Goal: Task Accomplishment & Management: Complete application form

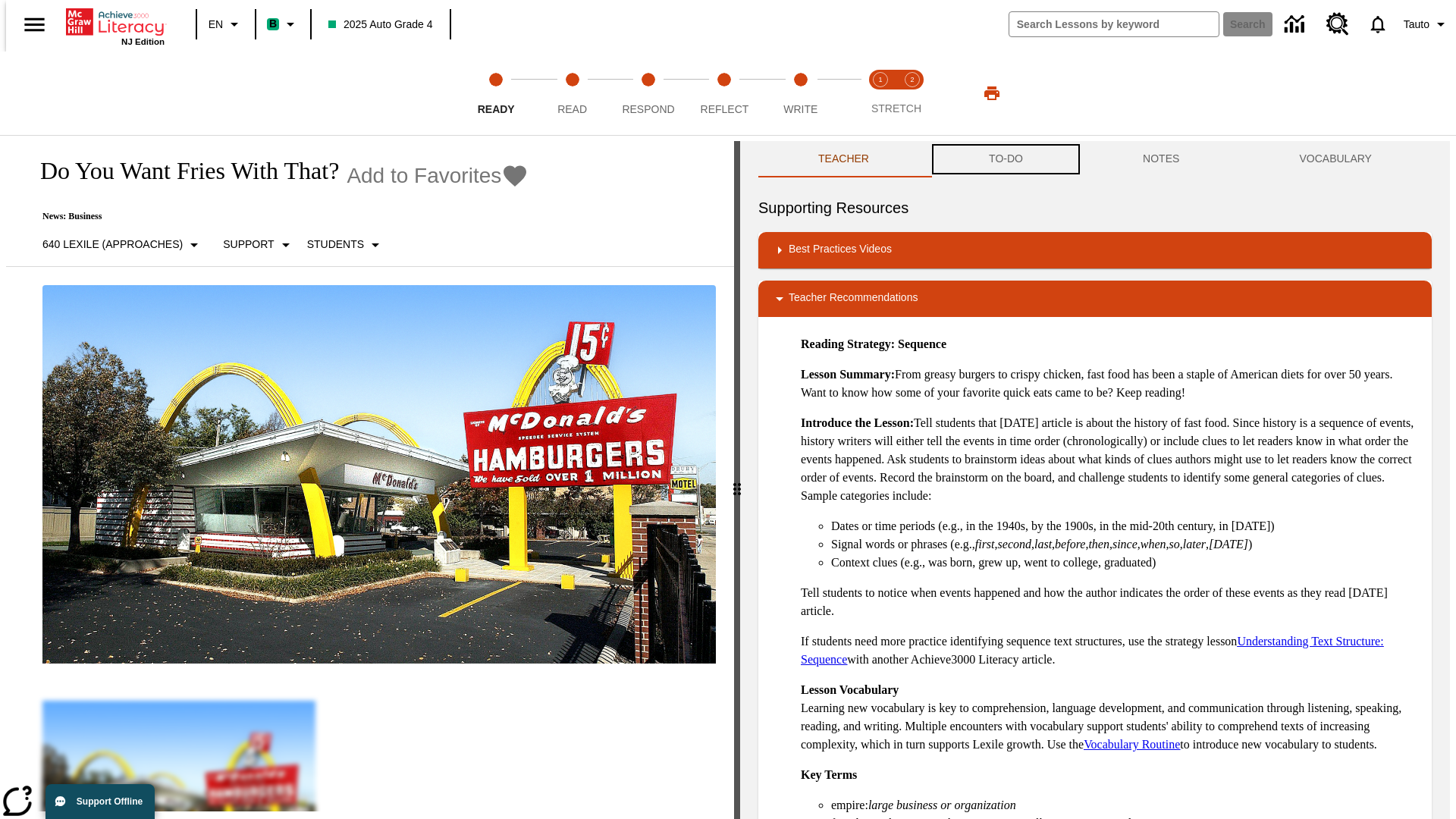
click at [1005, 159] on button "TO-DO" at bounding box center [1006, 159] width 154 height 37
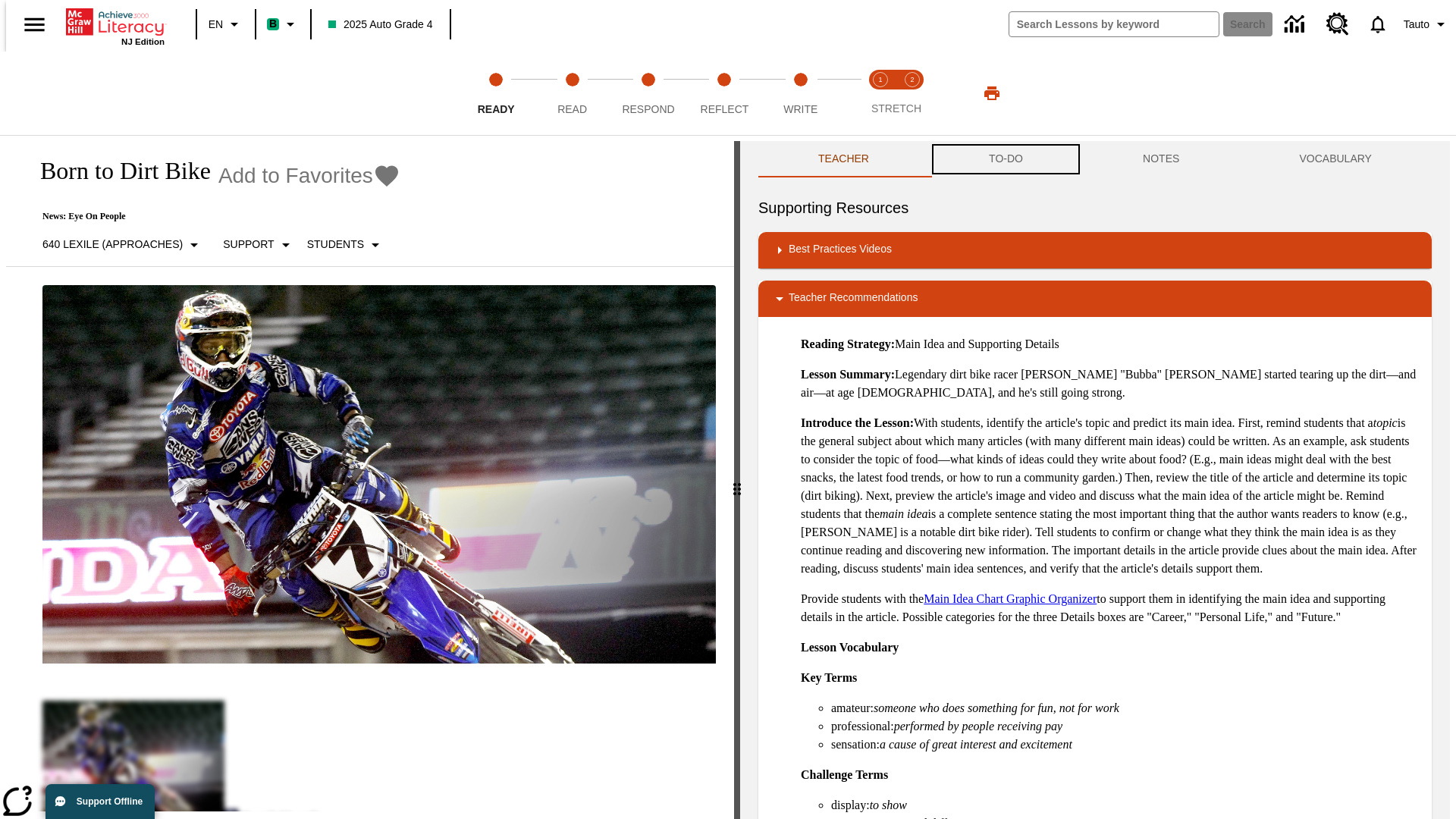
click at [1005, 159] on button "TO-DO" at bounding box center [1006, 159] width 154 height 37
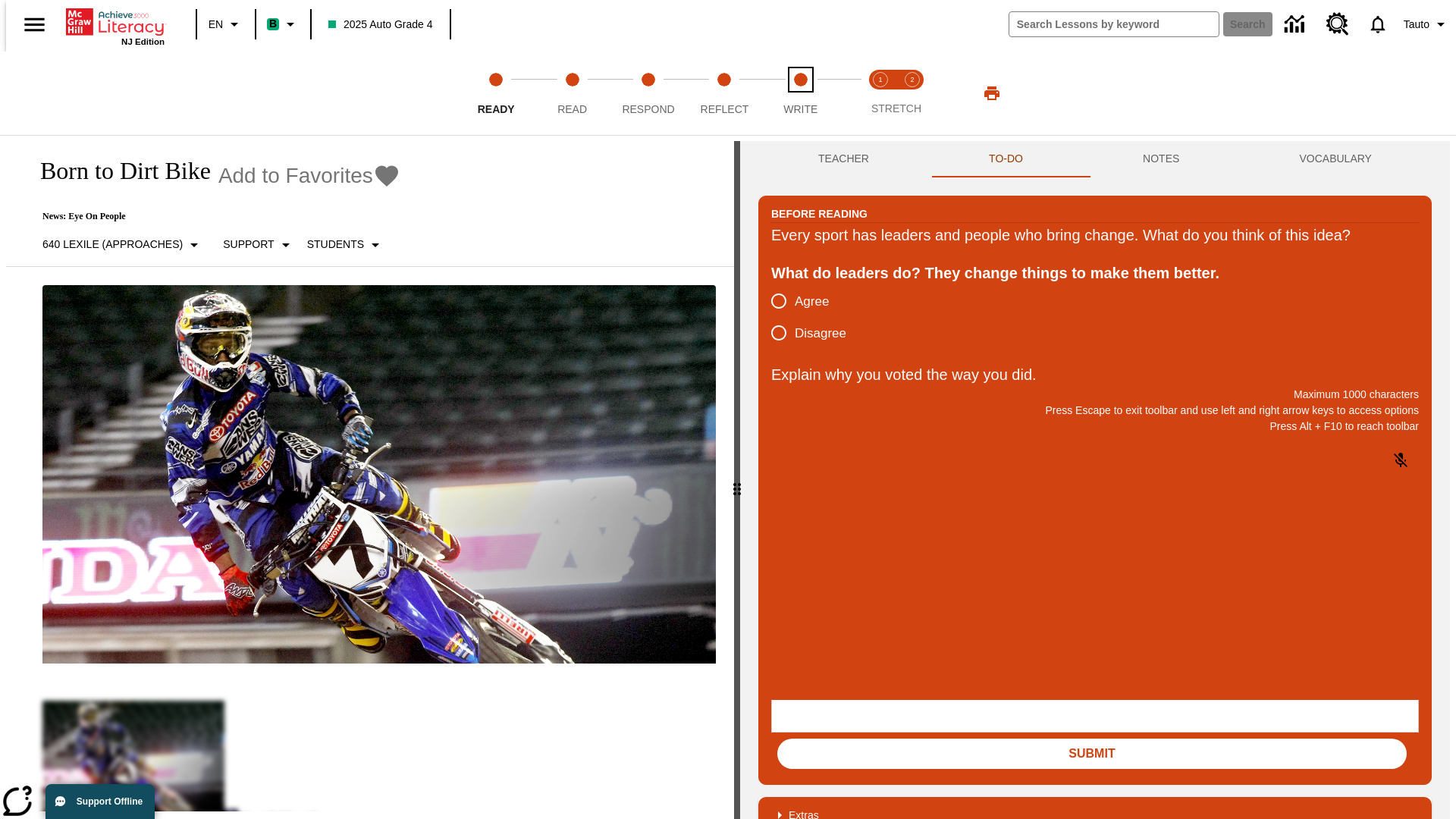
click at [800, 93] on span "Write" at bounding box center [800, 103] width 34 height 28
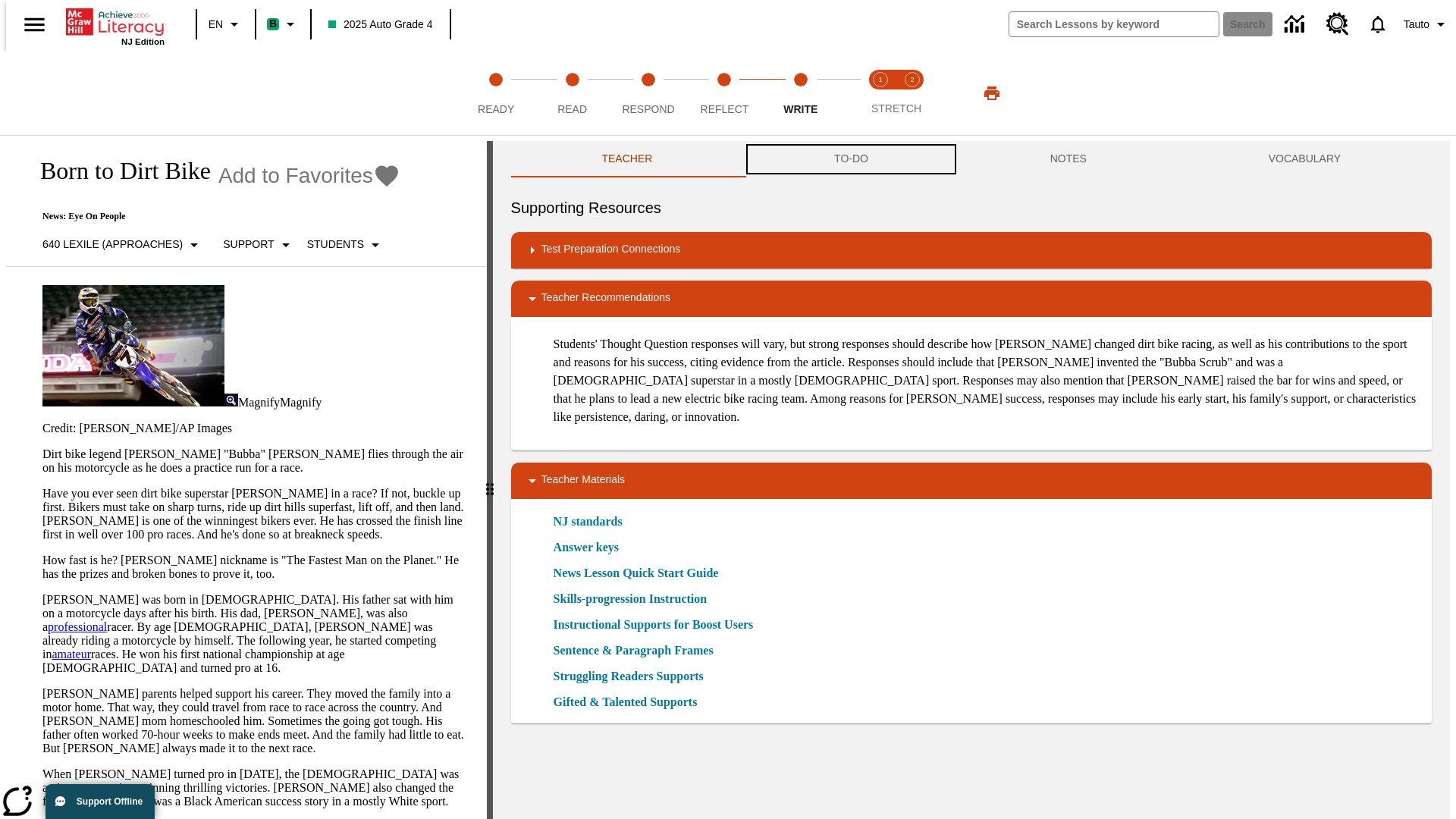
scroll to position [1, 0]
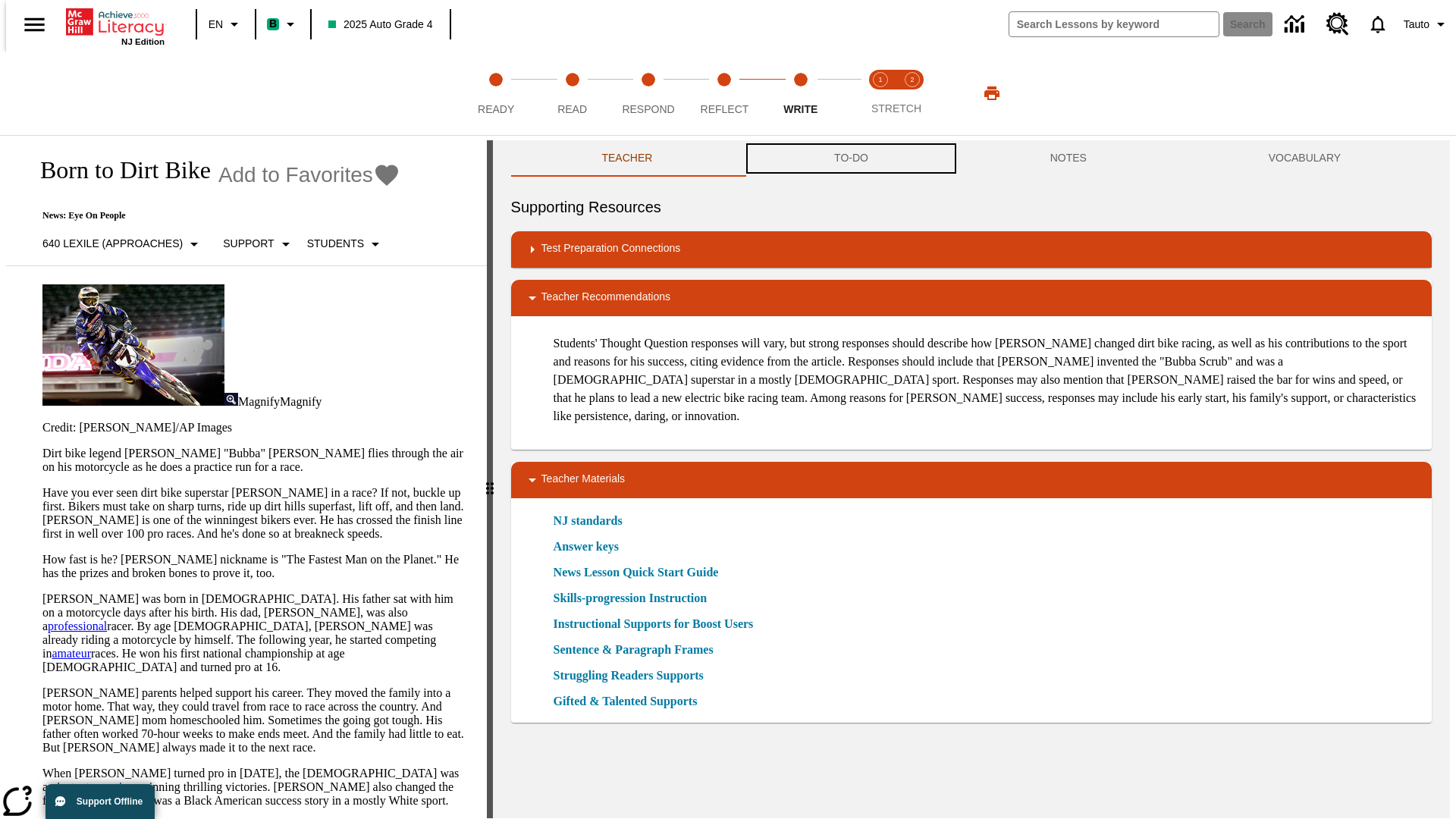
click at [850, 159] on button "TO-DO" at bounding box center [851, 158] width 216 height 37
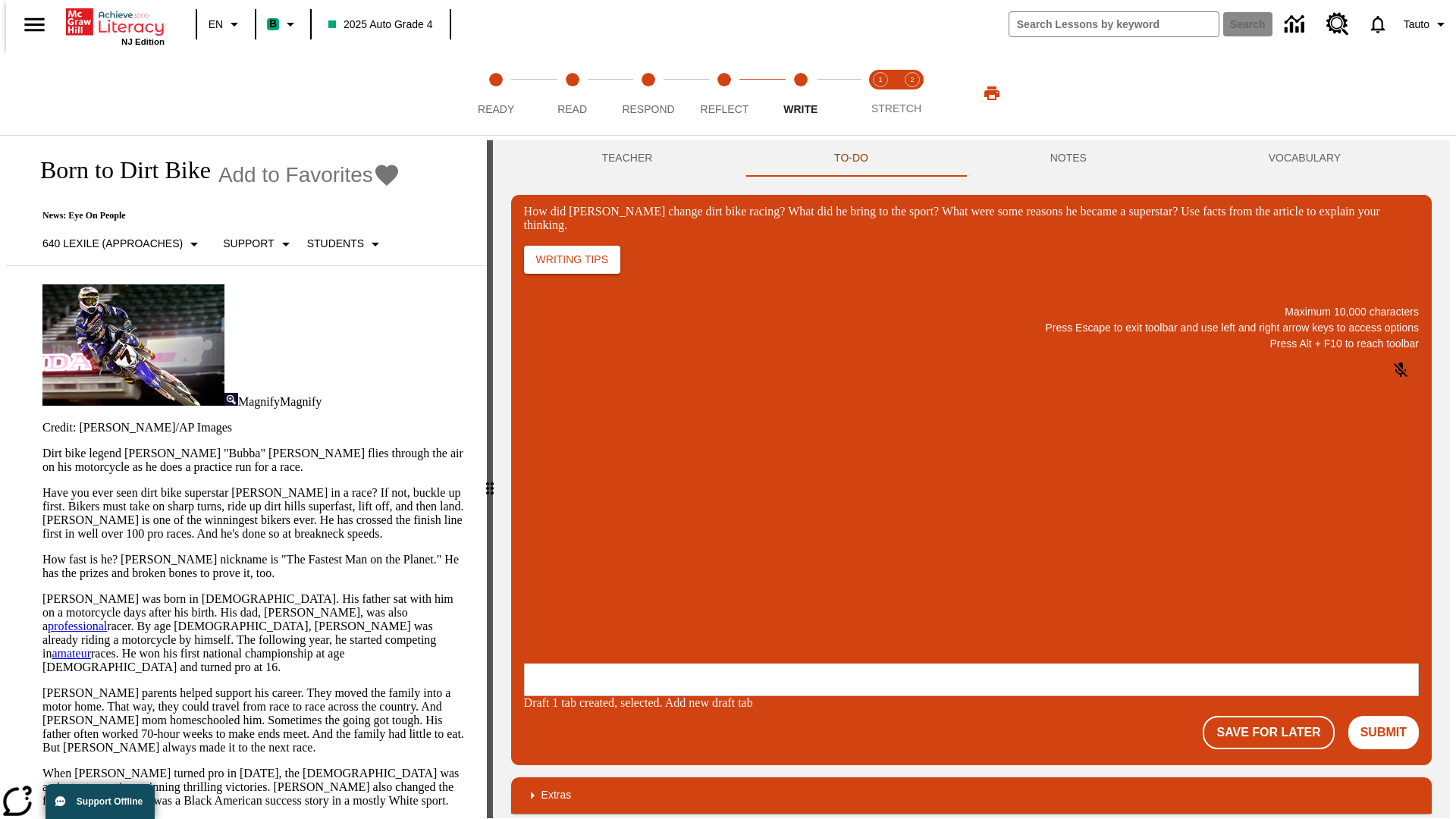
scroll to position [0, 0]
click at [1277, 716] on button "Save For Later" at bounding box center [1269, 732] width 131 height 33
